Goal: Communication & Community: Answer question/provide support

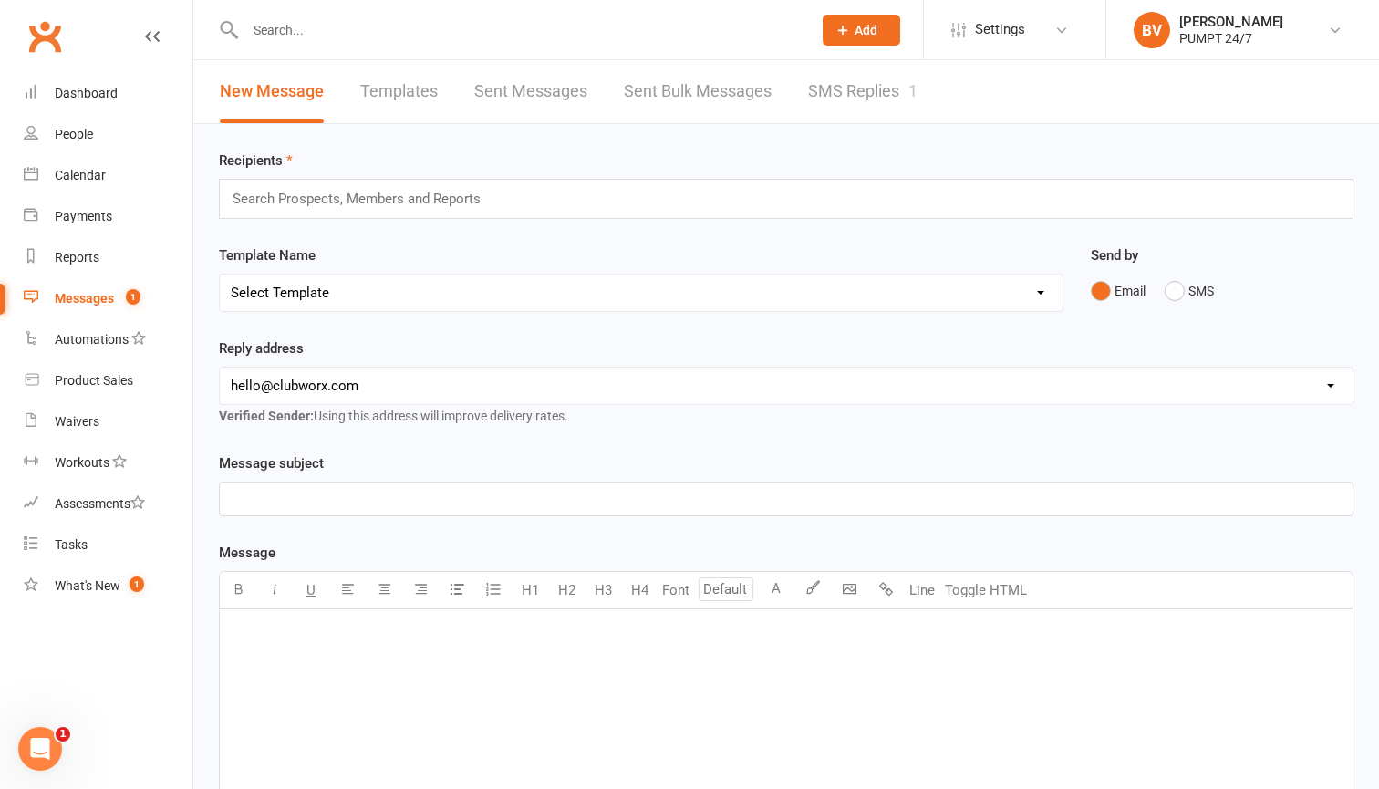
click at [888, 99] on link "SMS Replies 1" at bounding box center [862, 91] width 109 height 63
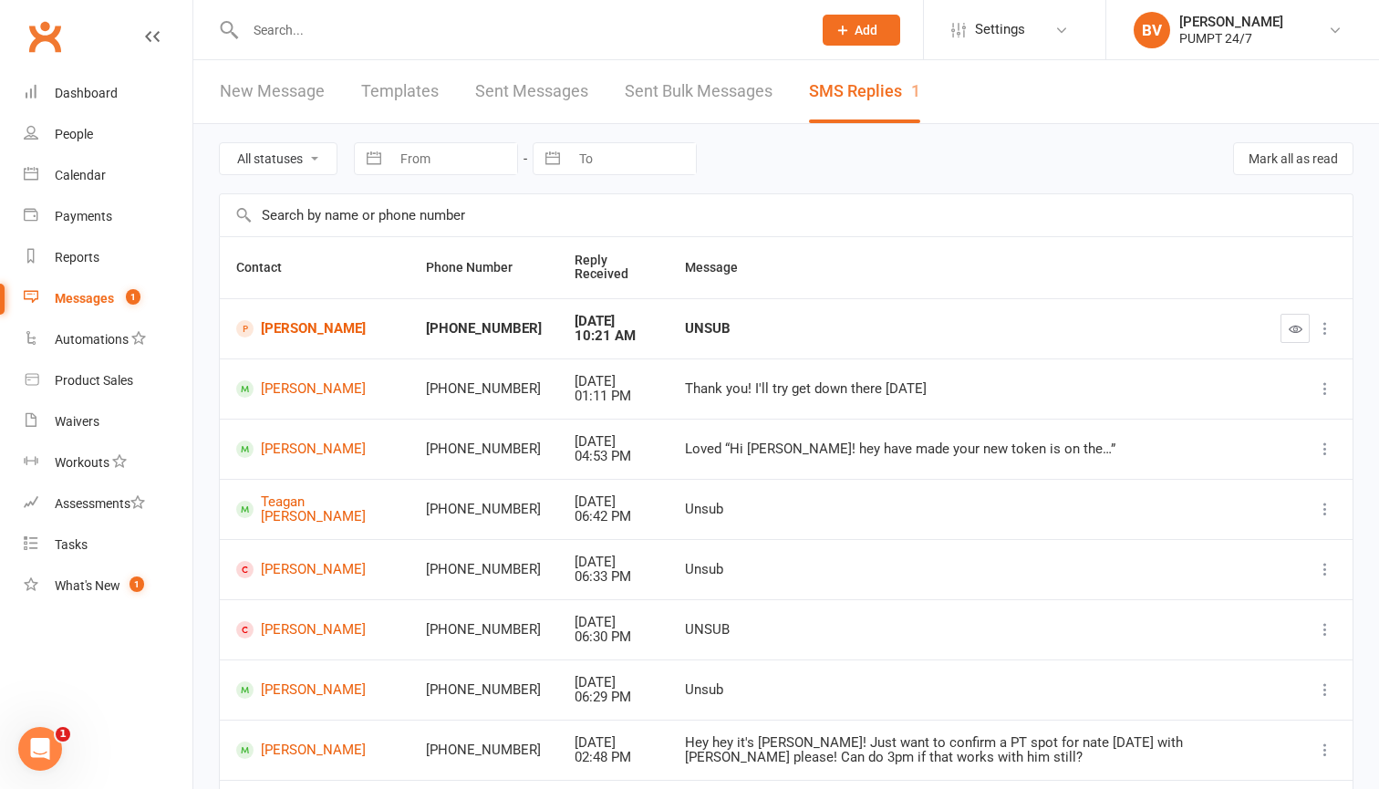
click at [1326, 327] on icon at bounding box center [1325, 328] width 18 height 18
click at [314, 323] on link "[PERSON_NAME]" at bounding box center [314, 328] width 157 height 17
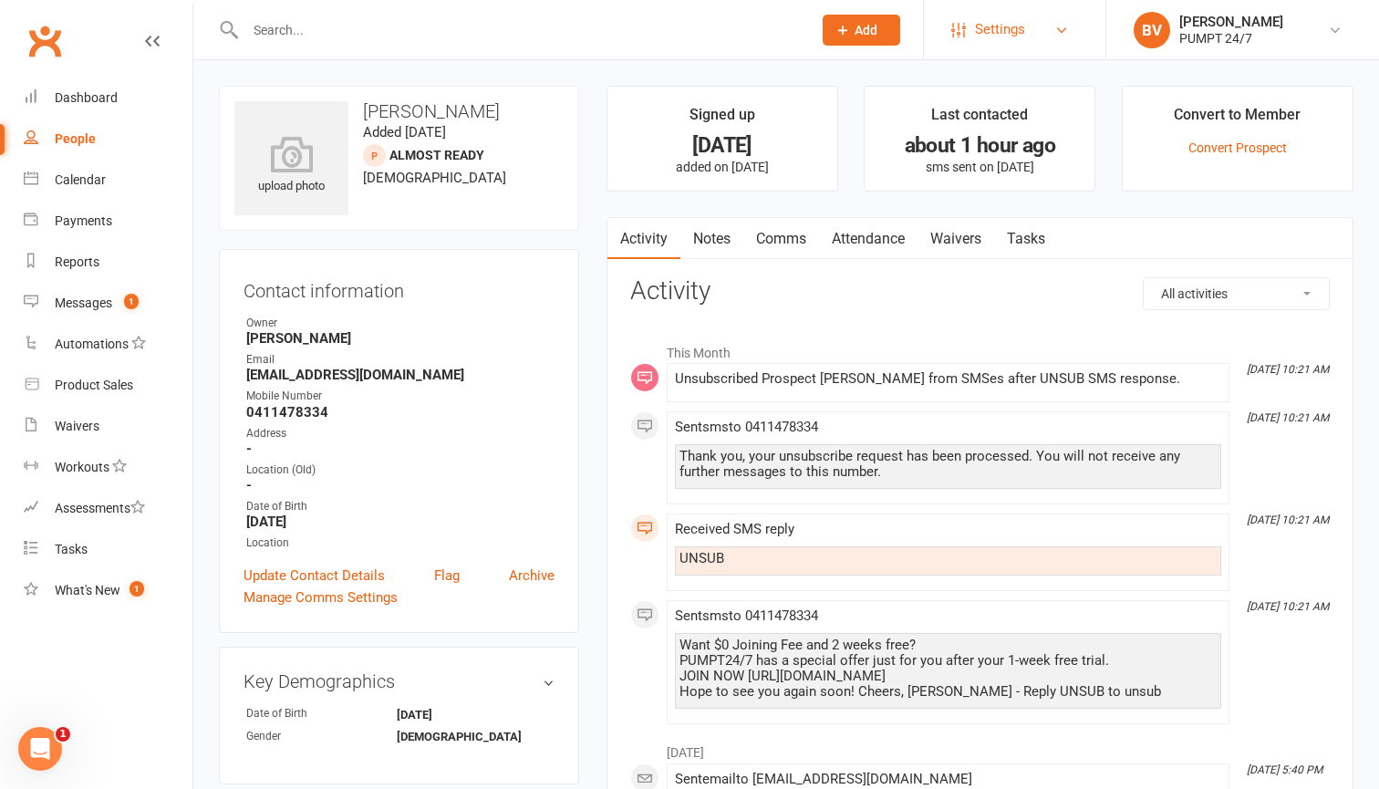
click at [1066, 38] on link "Settings" at bounding box center [1014, 29] width 127 height 41
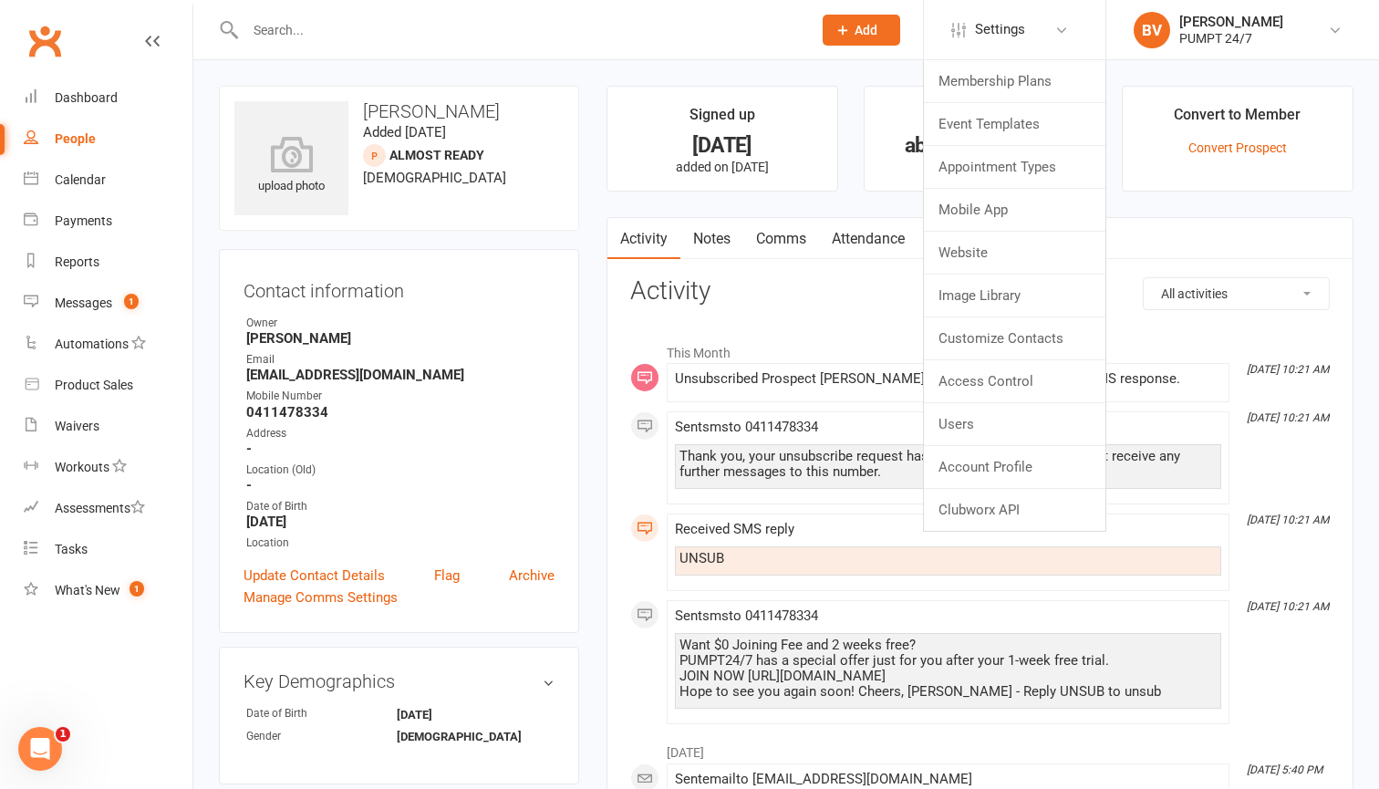
click at [601, 207] on main "Signed up [DATE] added on [DATE] Last contacted about 1 hour ago sms sent on [D…" at bounding box center [980, 655] width 774 height 1138
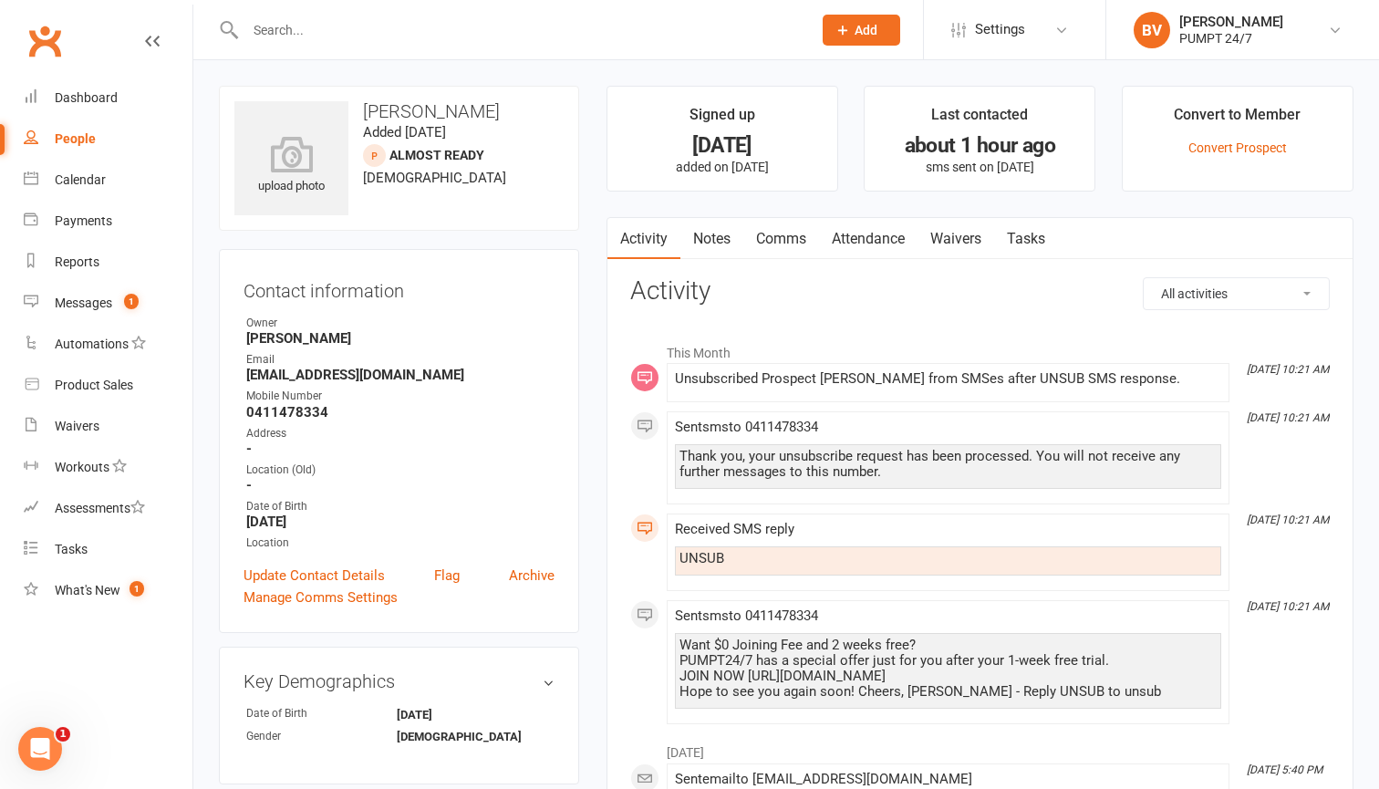
scroll to position [17, 0]
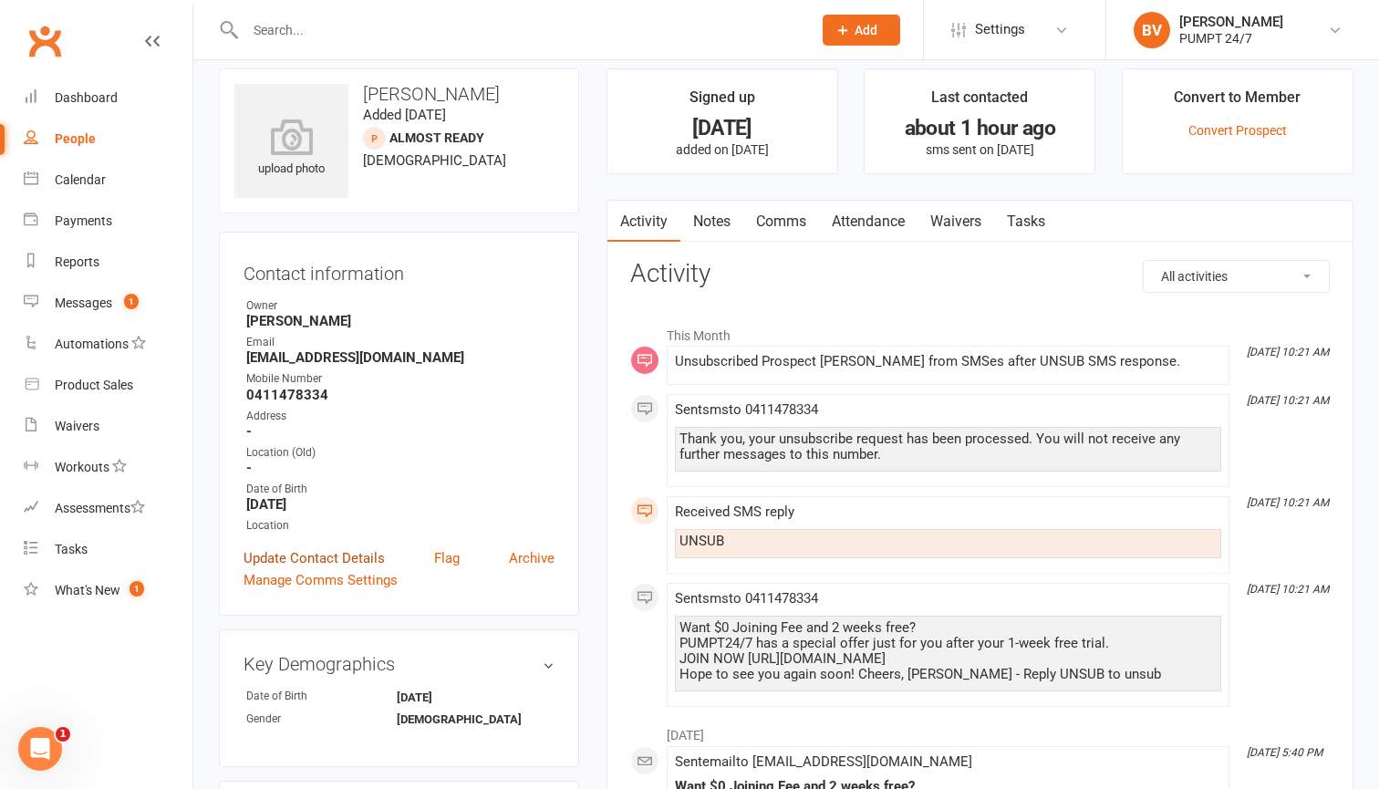
click at [333, 559] on link "Update Contact Details" at bounding box center [313, 558] width 141 height 22
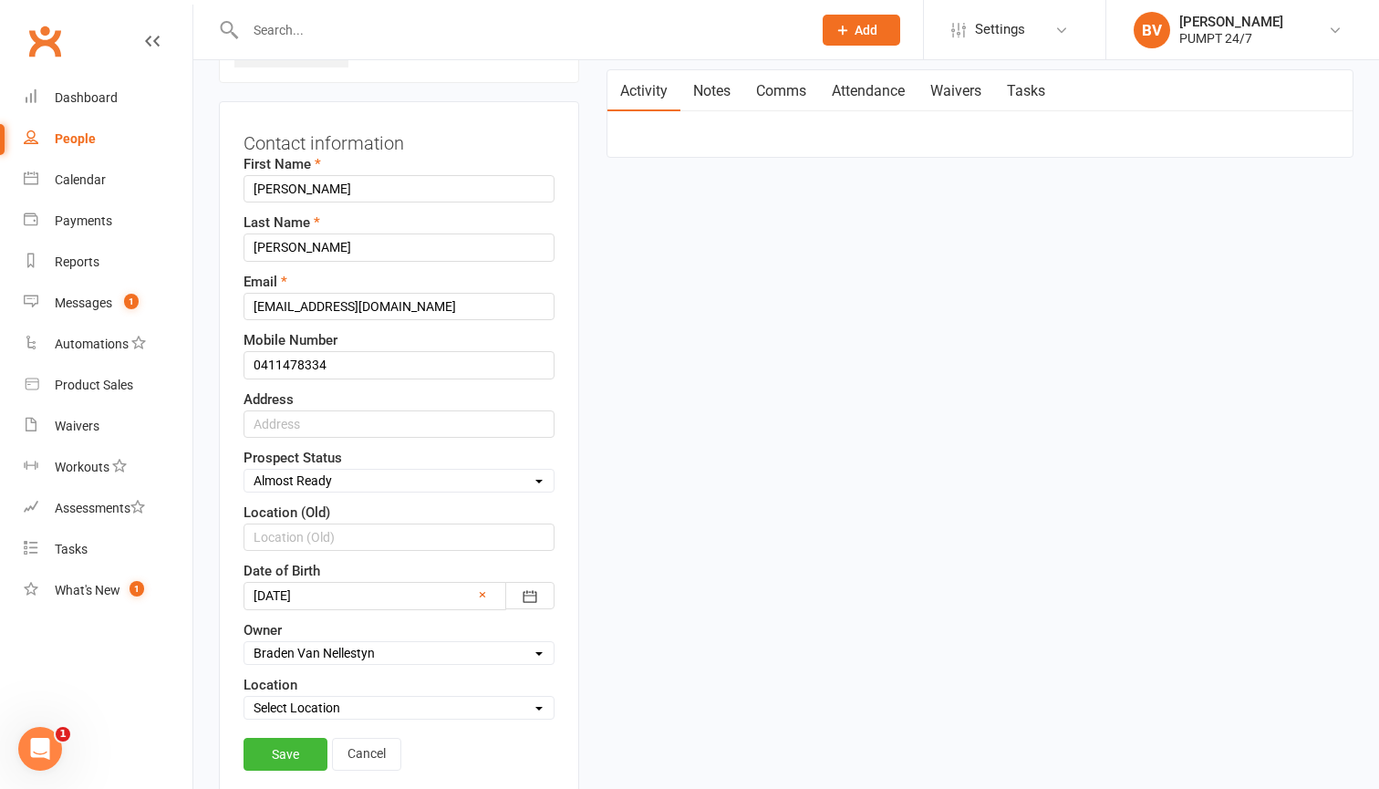
scroll to position [168, 0]
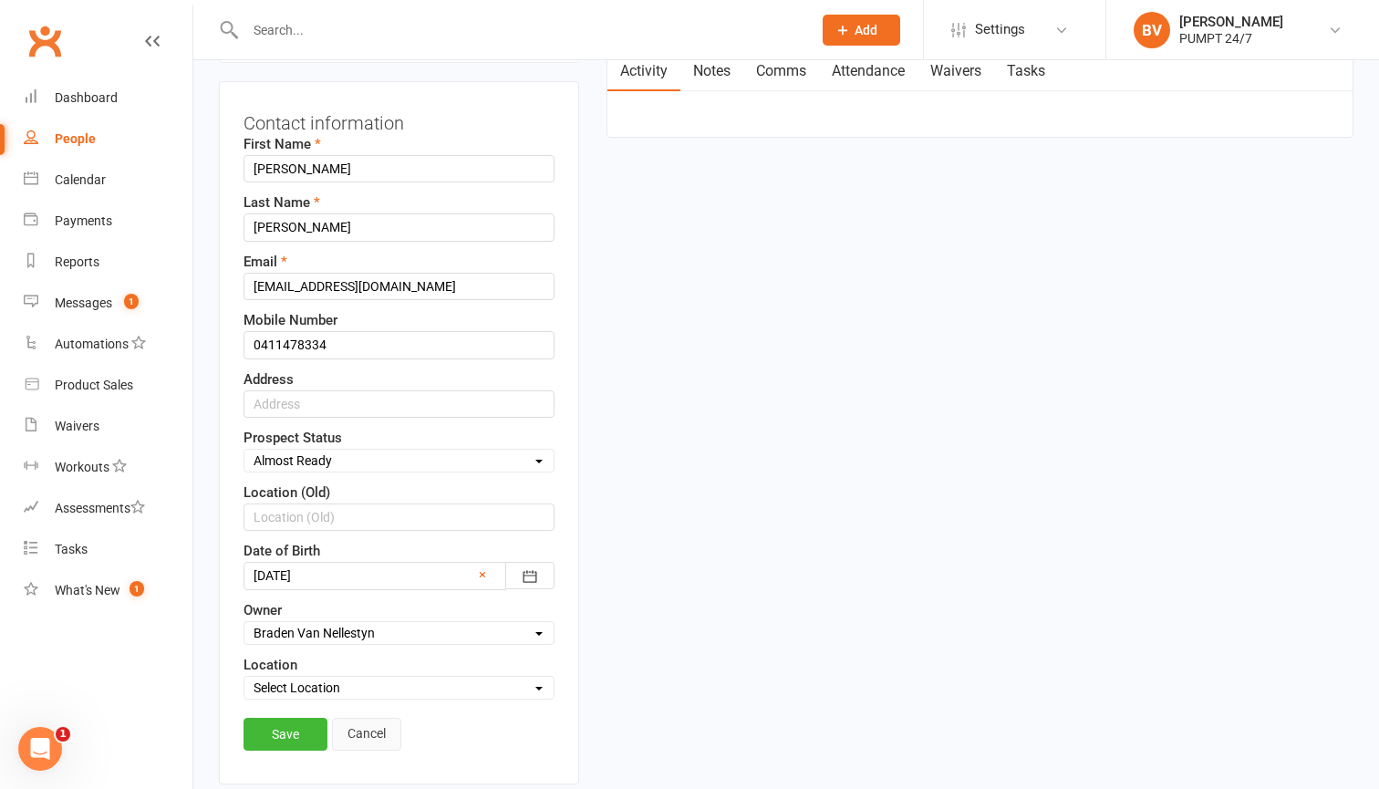
click at [365, 737] on link "Cancel" at bounding box center [366, 734] width 69 height 33
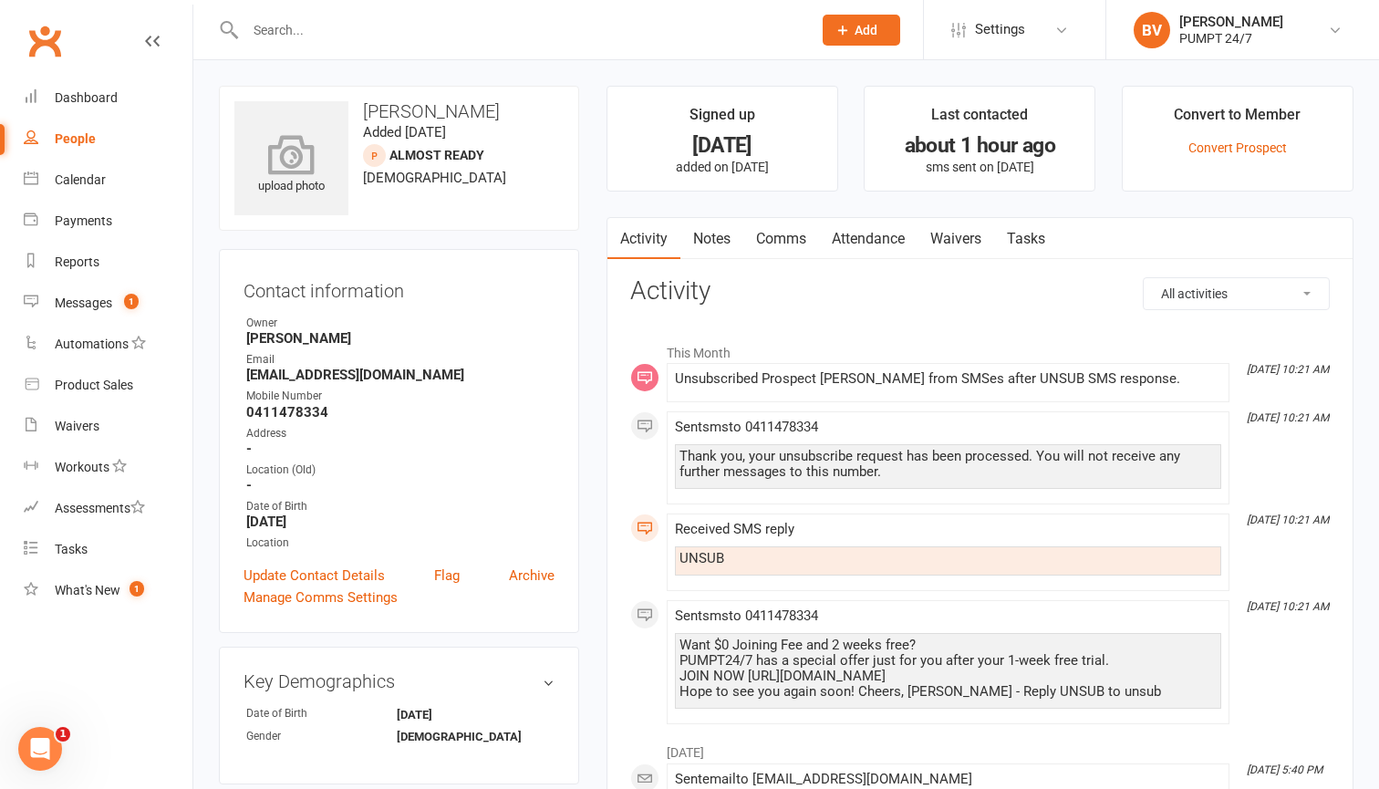
scroll to position [0, 0]
click at [399, 34] on input "text" at bounding box center [519, 30] width 559 height 26
type input "[PERSON_NAME]"
click at [765, 79] on icon at bounding box center [762, 80] width 13 height 13
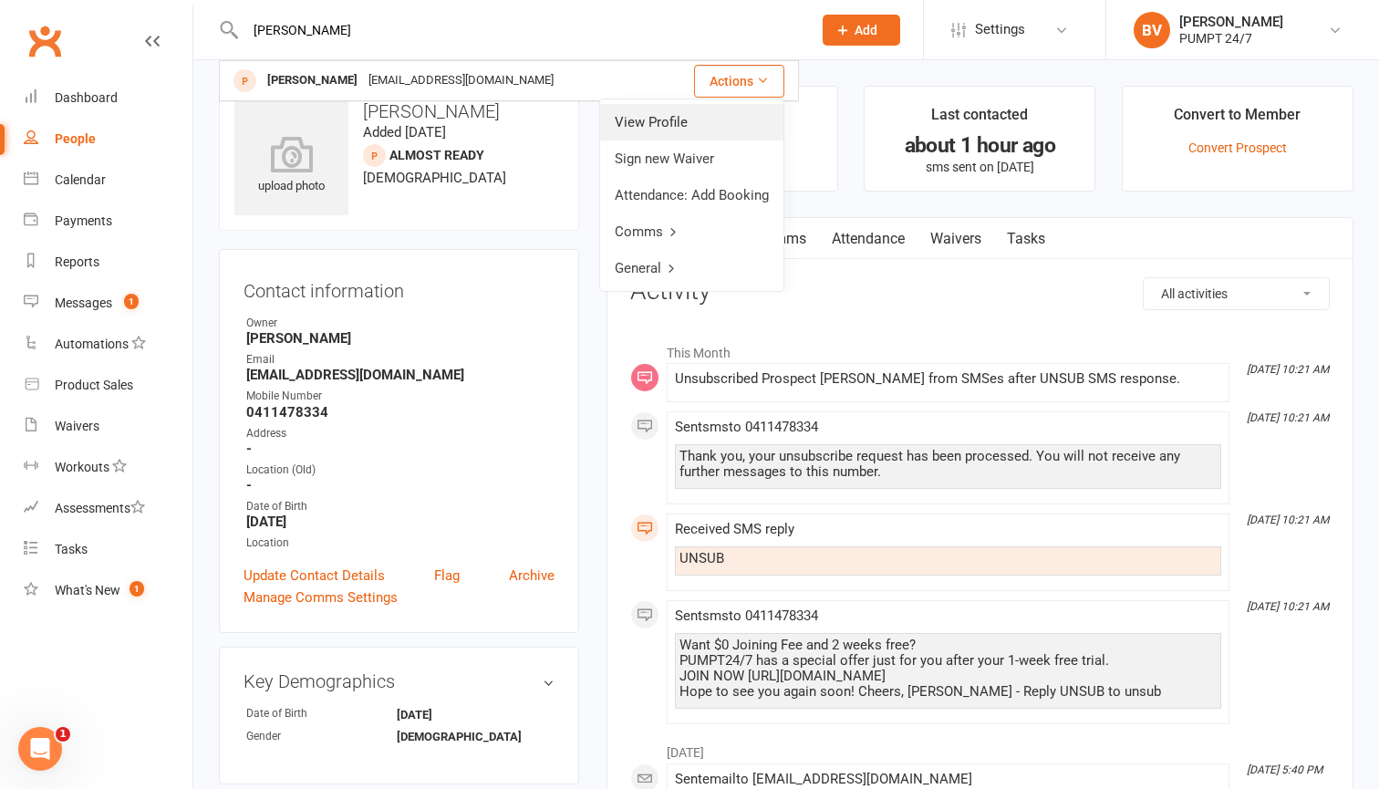
click at [698, 128] on link "View Profile" at bounding box center [691, 122] width 183 height 36
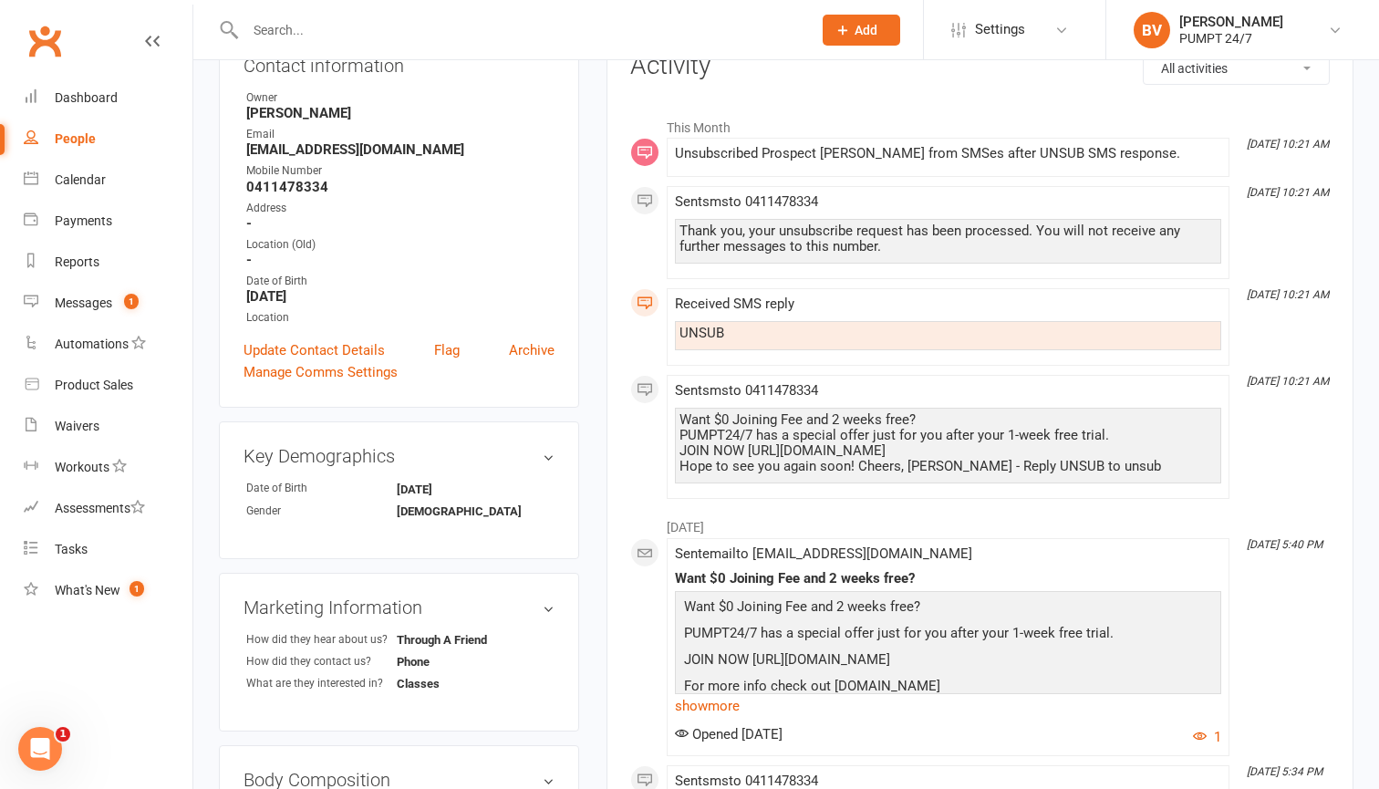
scroll to position [233, 0]
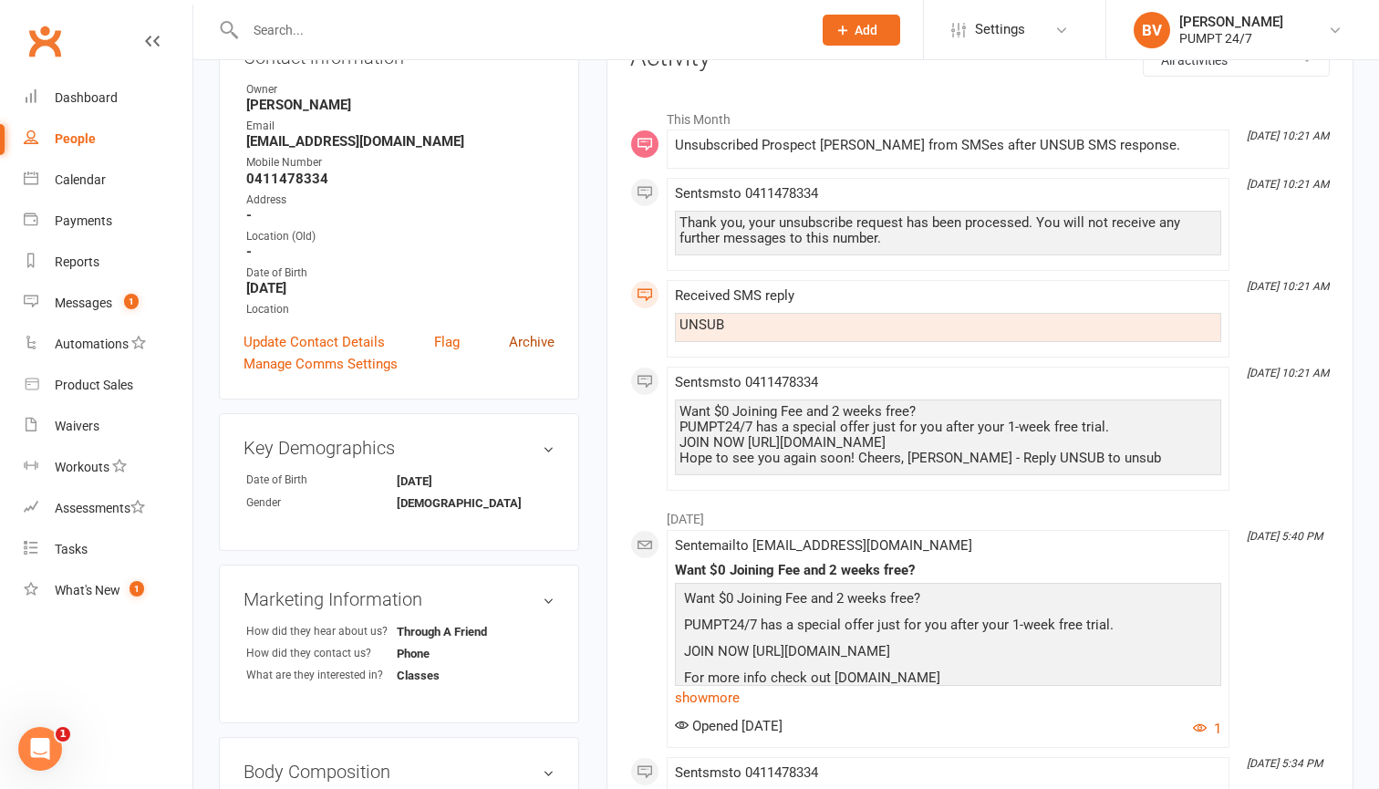
click at [534, 338] on link "Archive" at bounding box center [532, 342] width 46 height 22
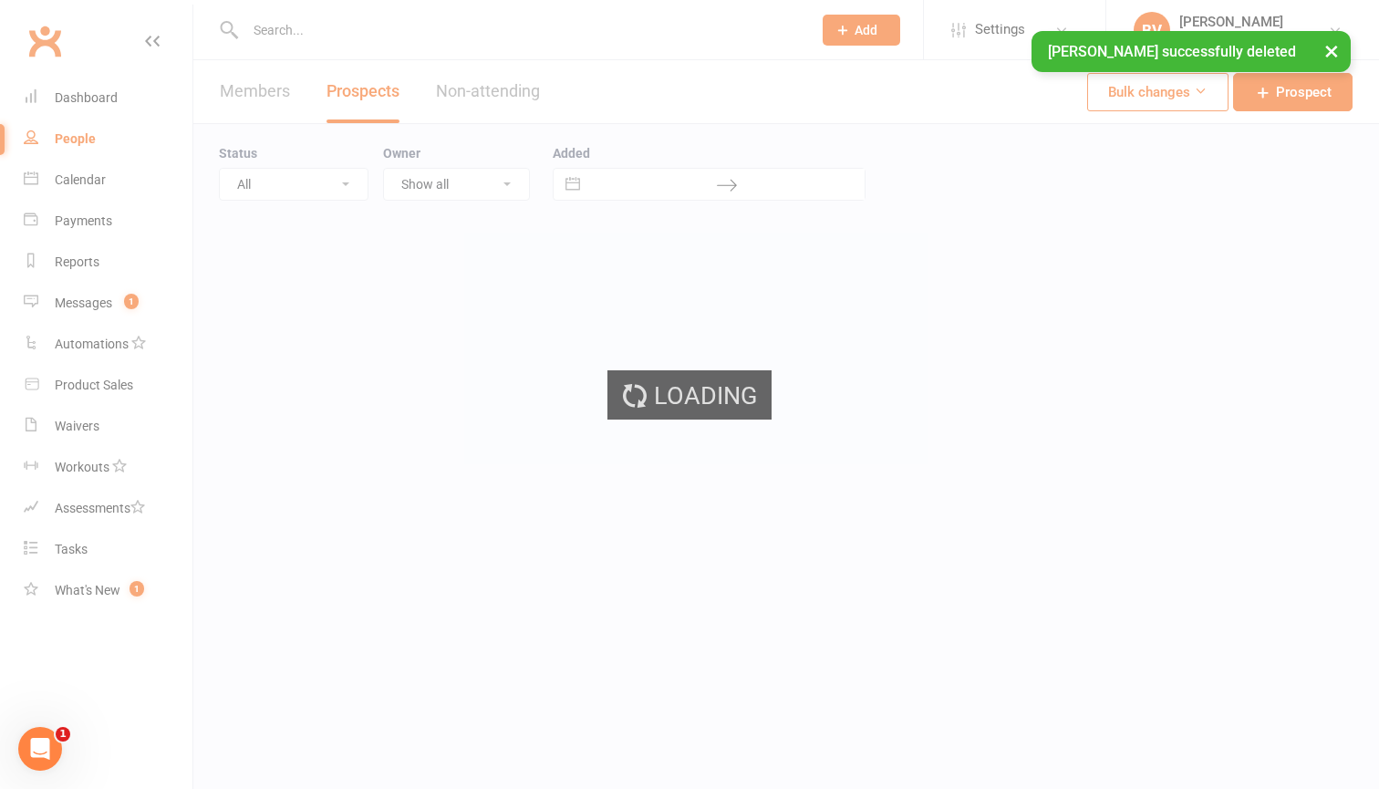
select select "50"
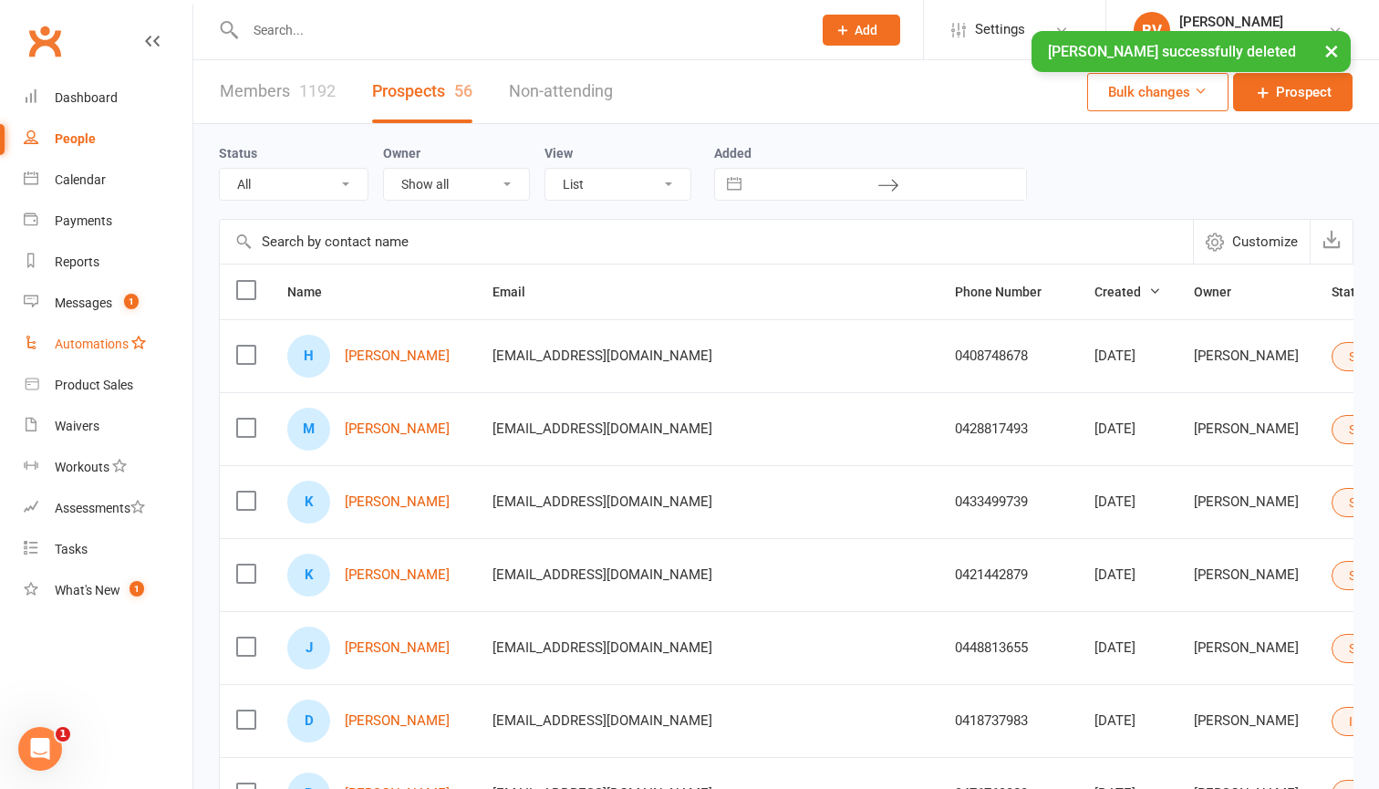
click at [98, 326] on link "Automations" at bounding box center [108, 344] width 169 height 41
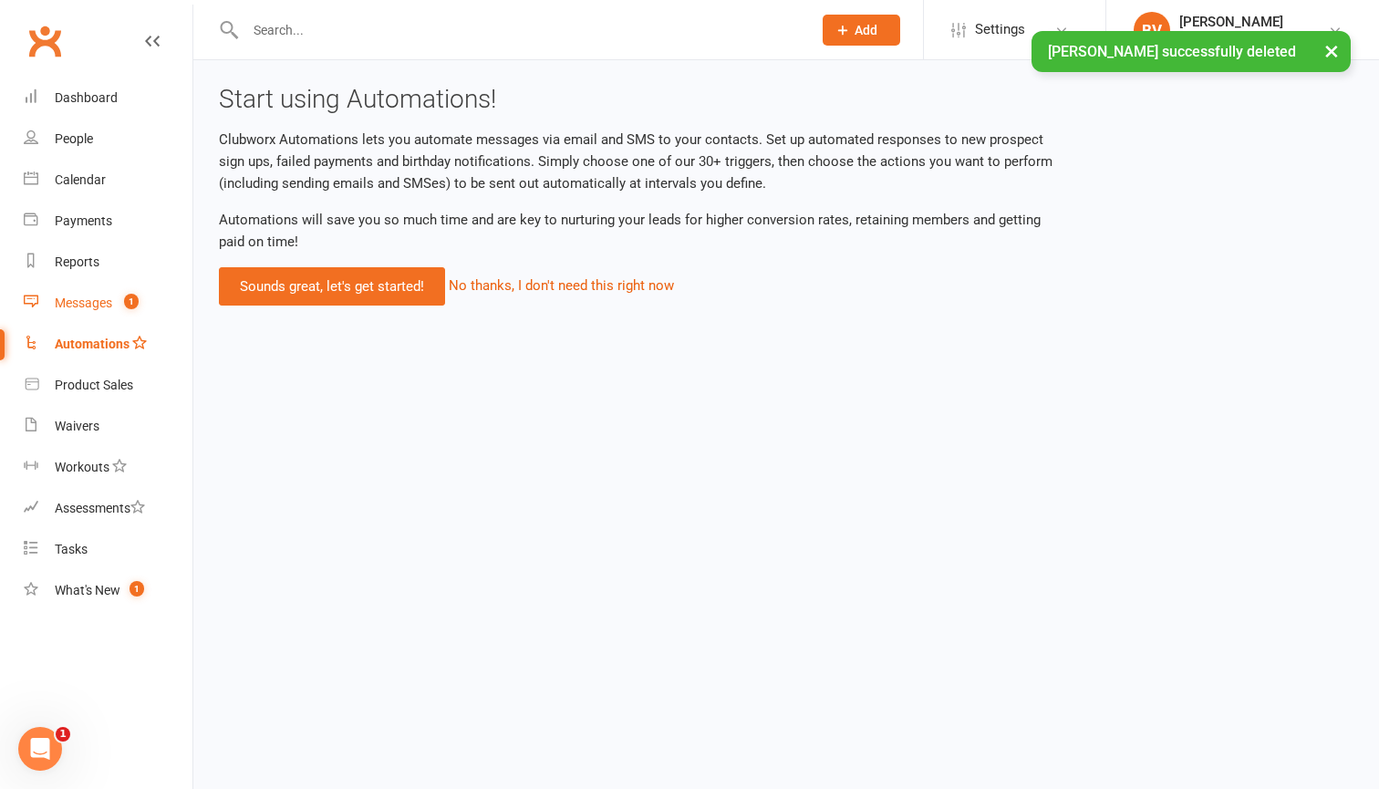
click at [103, 306] on div "Messages" at bounding box center [83, 302] width 57 height 15
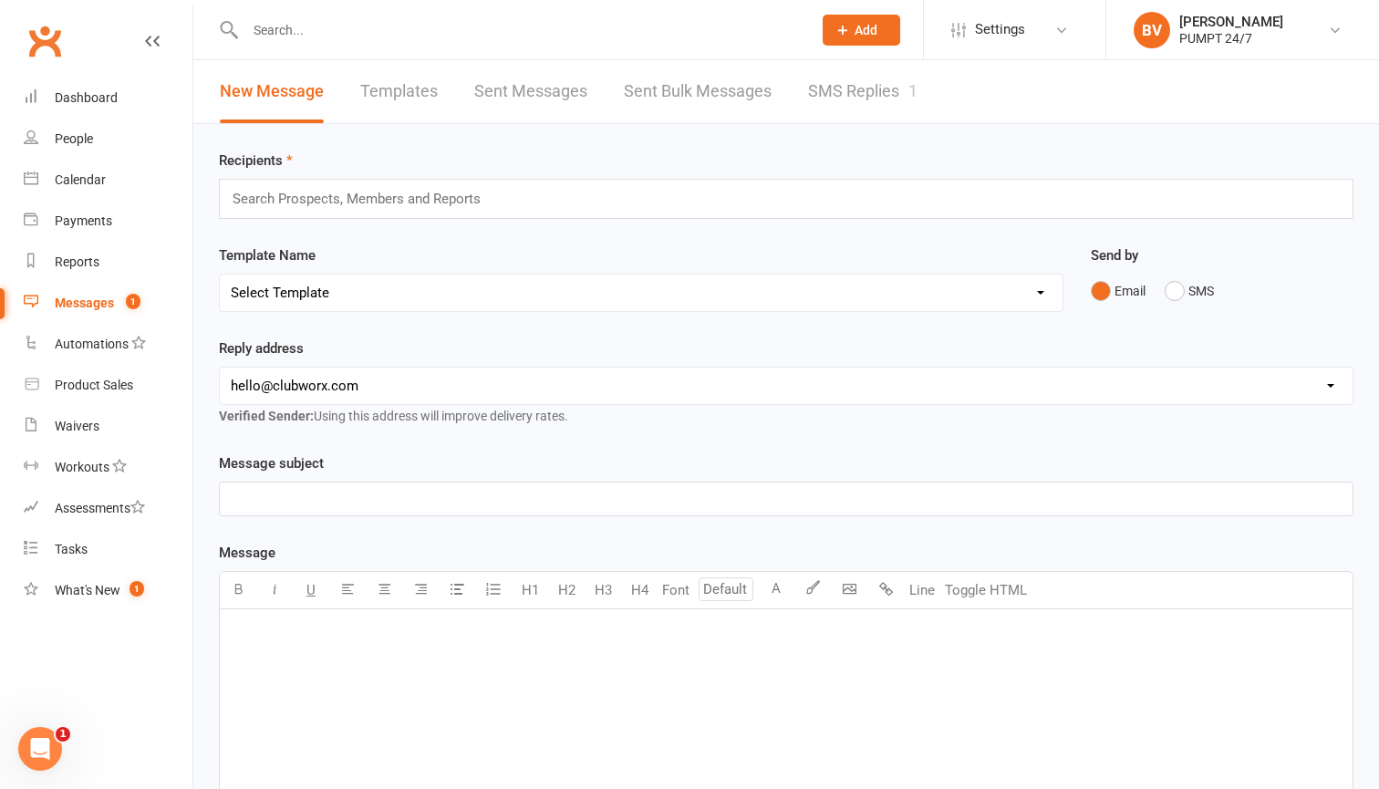
click at [886, 100] on link "SMS Replies 1" at bounding box center [862, 91] width 109 height 63
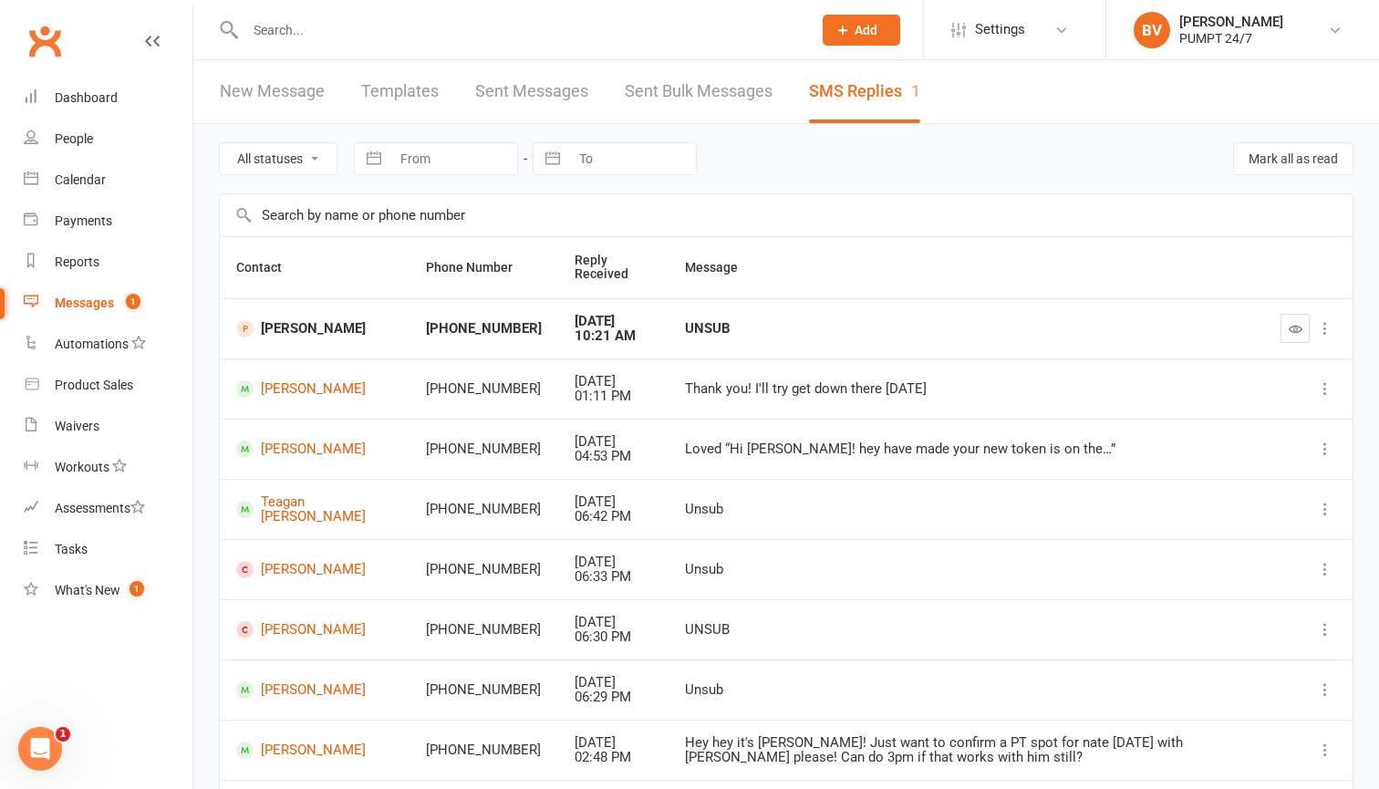
click at [324, 329] on span "[PERSON_NAME]" at bounding box center [314, 328] width 157 height 17
click at [685, 321] on div "UNSUB" at bounding box center [966, 329] width 563 height 16
click at [1293, 322] on icon "button" at bounding box center [1296, 329] width 14 height 14
click at [92, 77] on nav "Clubworx Dashboard People Calendar Payments Reports Messages Automations Produc…" at bounding box center [96, 399] width 193 height 789
click at [96, 95] on div "Dashboard" at bounding box center [86, 97] width 63 height 15
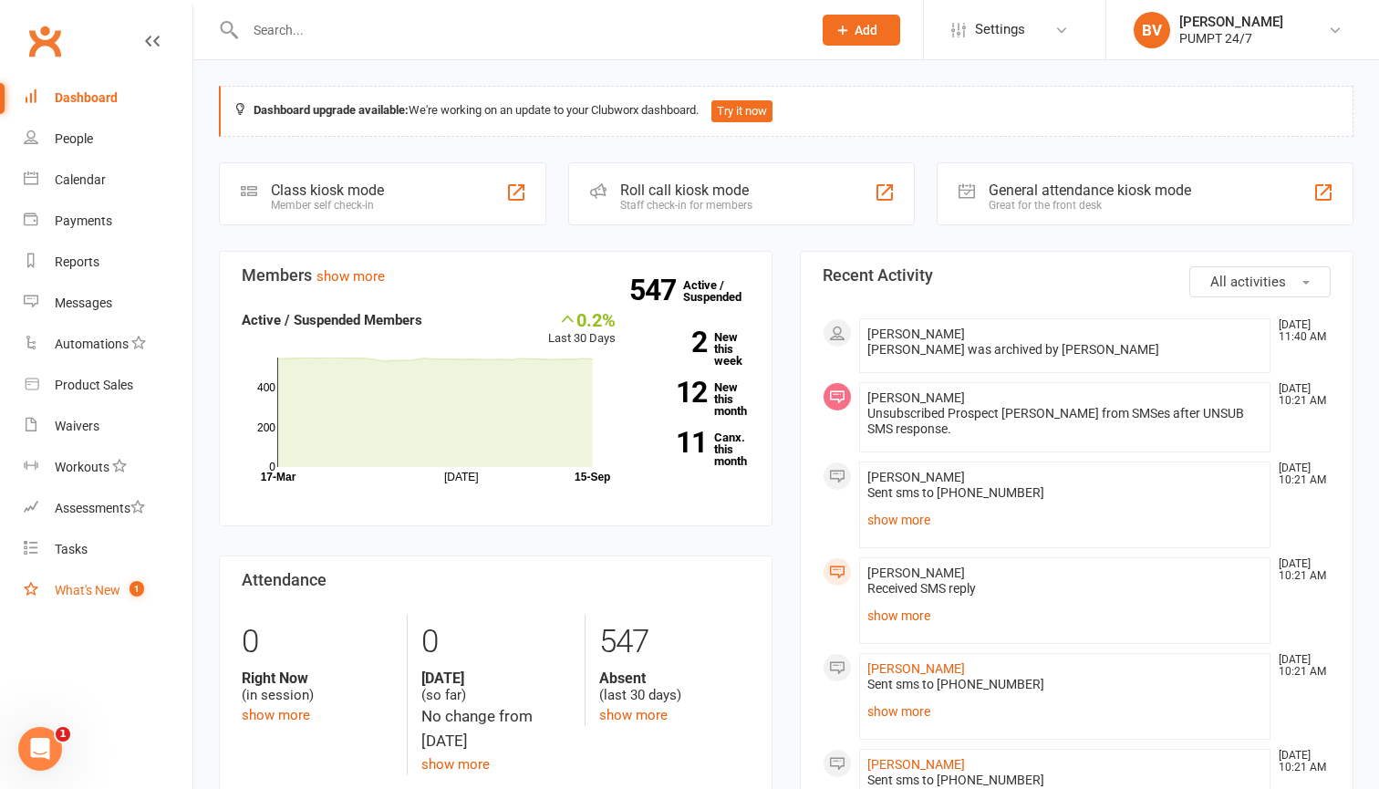
click at [116, 584] on div "What's New" at bounding box center [88, 590] width 66 height 15
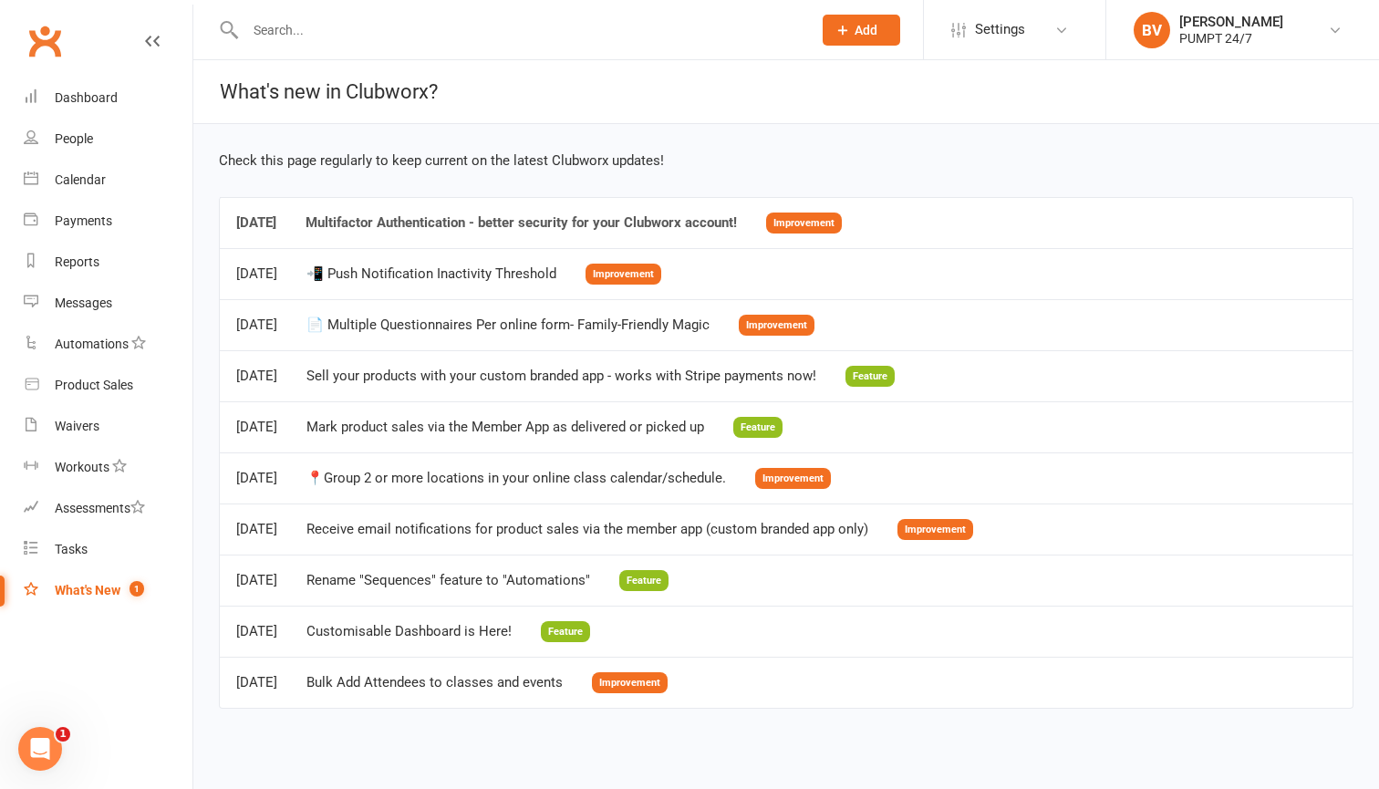
click at [545, 224] on div "Multifactor Authentication - better security for your Clubworx account!" at bounding box center [521, 223] width 431 height 16
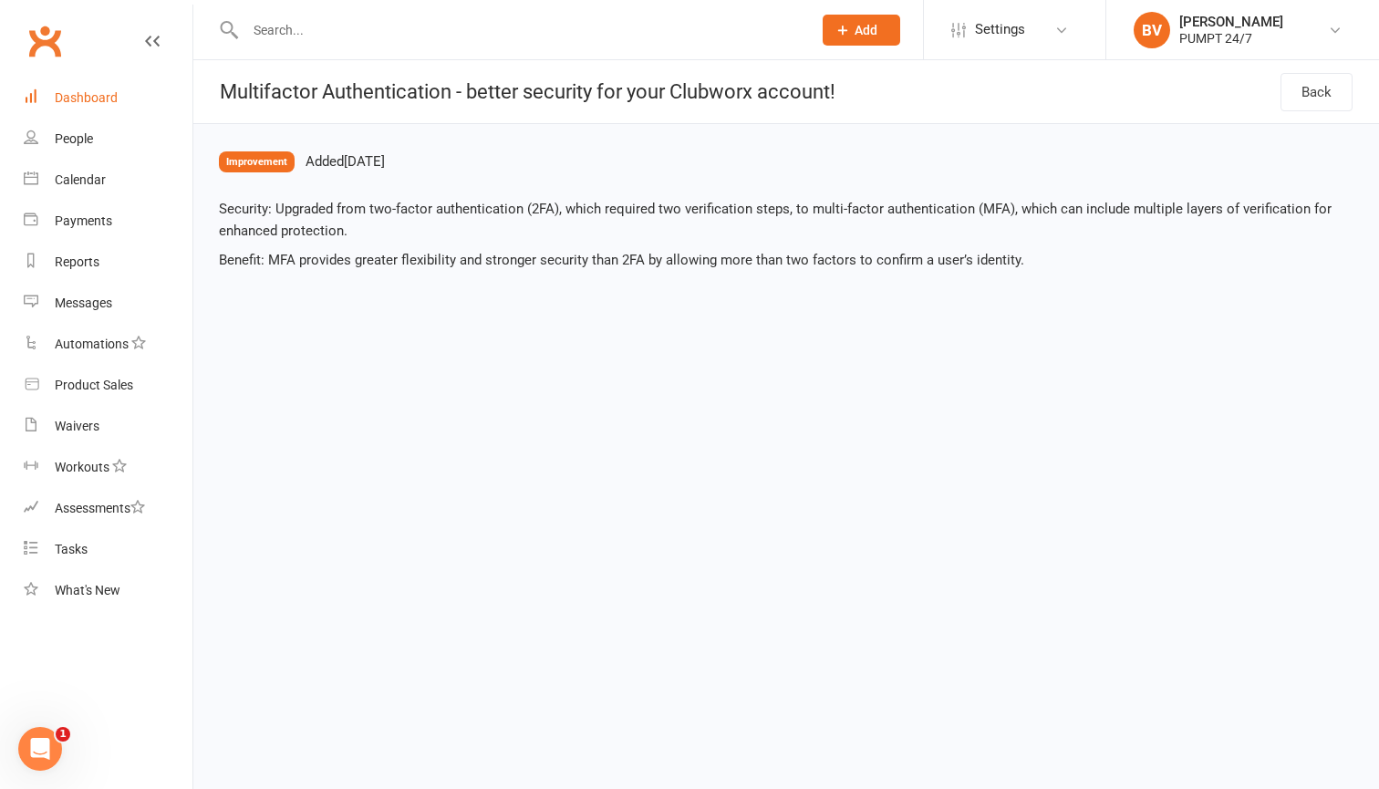
click at [116, 99] on div "Dashboard" at bounding box center [86, 97] width 63 height 15
